Goal: Task Accomplishment & Management: Manage account settings

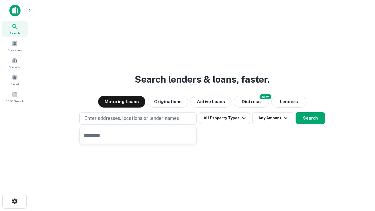
type input "**********"
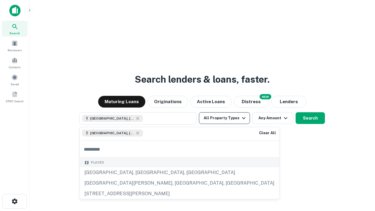
click at [224, 118] on button "All Property Types" at bounding box center [224, 118] width 51 height 12
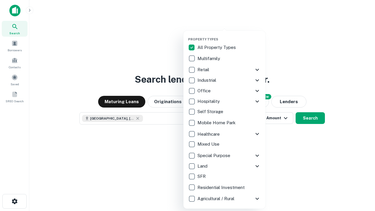
click at [229, 35] on button "button" at bounding box center [229, 35] width 82 height 0
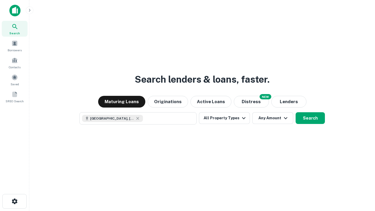
scroll to position [9, 0]
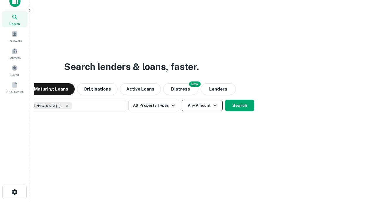
click at [182, 100] on button "Any Amount" at bounding box center [202, 106] width 41 height 12
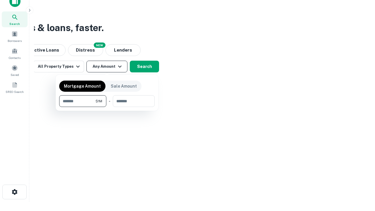
type input "*******"
click at [107, 107] on button "button" at bounding box center [106, 107] width 95 height 0
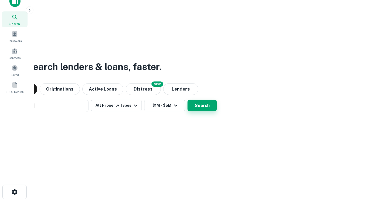
click at [187, 100] on button "Search" at bounding box center [201, 106] width 29 height 12
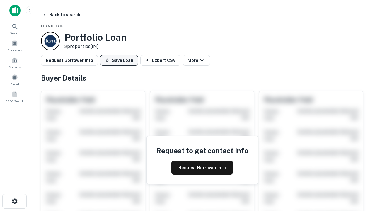
click at [119, 60] on button "Save Loan" at bounding box center [119, 60] width 38 height 11
click at [120, 60] on button "Loan Saved" at bounding box center [120, 60] width 40 height 11
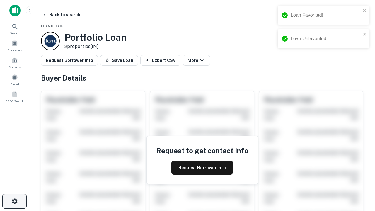
click at [14, 201] on icon "button" at bounding box center [14, 201] width 7 height 7
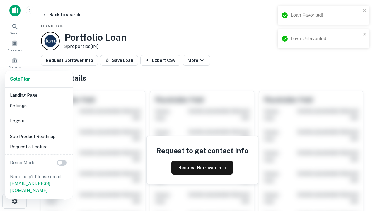
click at [39, 121] on li "Logout" at bounding box center [39, 121] width 63 height 11
